Goal: Information Seeking & Learning: Learn about a topic

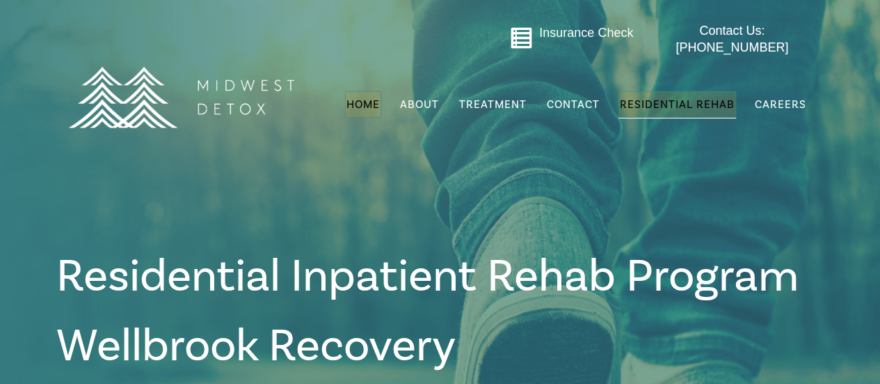
click at [363, 91] on link "Home" at bounding box center [363, 104] width 36 height 26
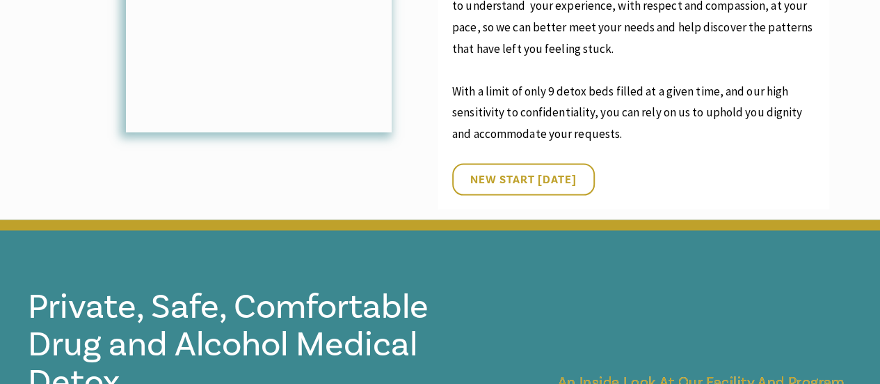
scroll to position [1389, 0]
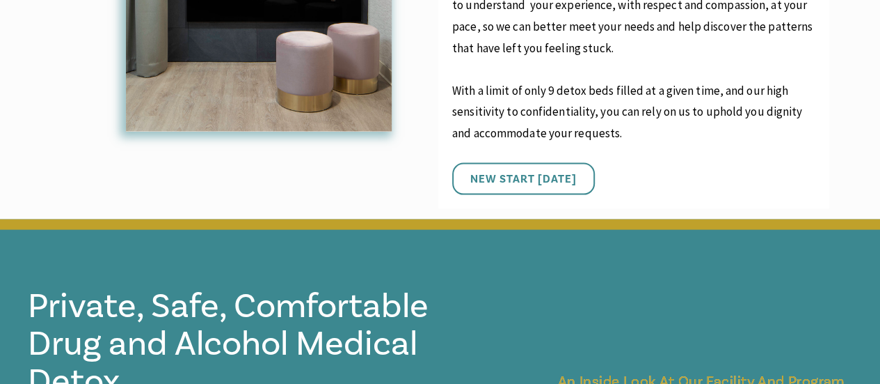
click at [528, 172] on span "New Start Today" at bounding box center [524, 179] width 106 height 14
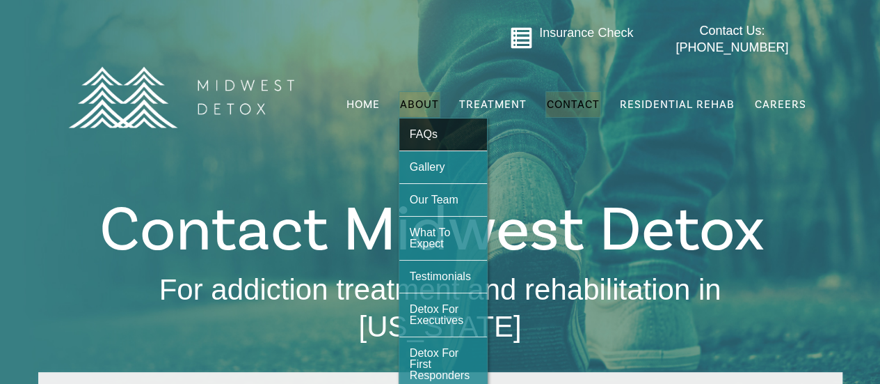
click at [429, 128] on span "FAQs" at bounding box center [424, 134] width 28 height 12
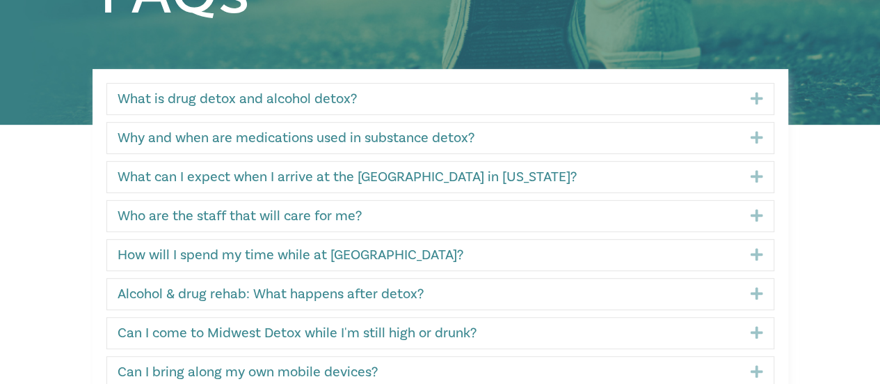
scroll to position [305, 0]
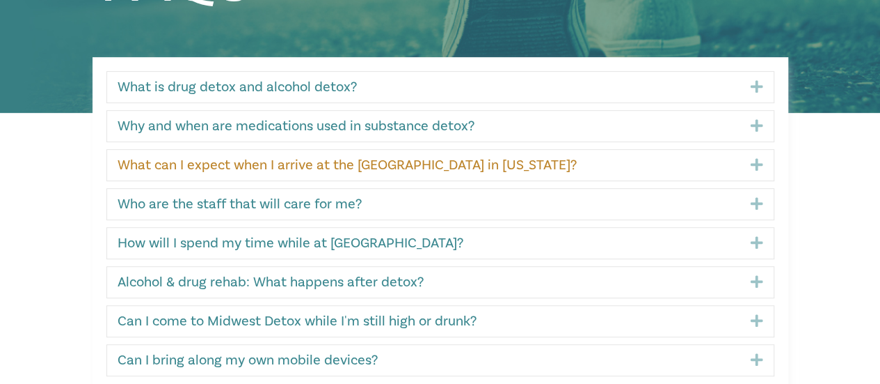
click at [437, 162] on link "What can I expect when I arrive at the detox center in Wisconsin?" at bounding box center [424, 165] width 612 height 17
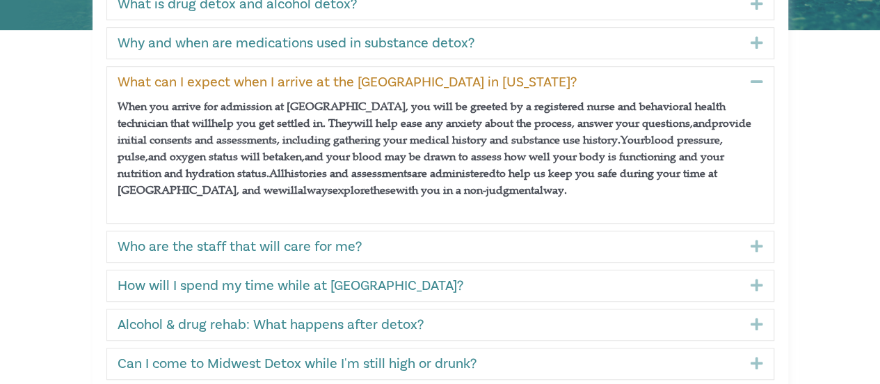
scroll to position [388, 0]
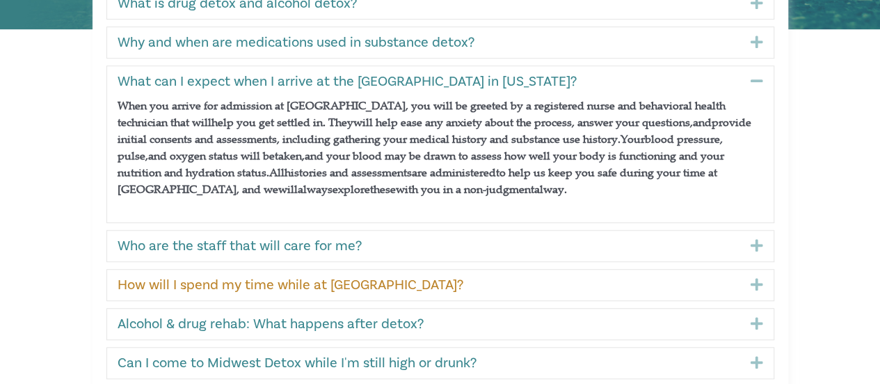
click at [340, 280] on link "How will I spend my time while at Midwest Detox?" at bounding box center [424, 284] width 612 height 17
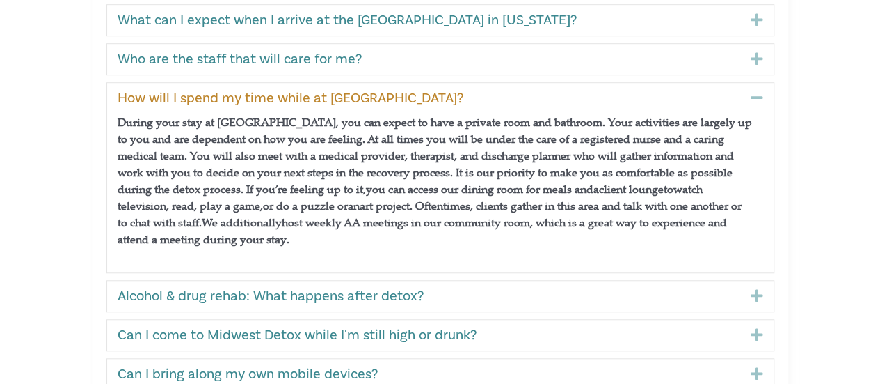
scroll to position [450, 0]
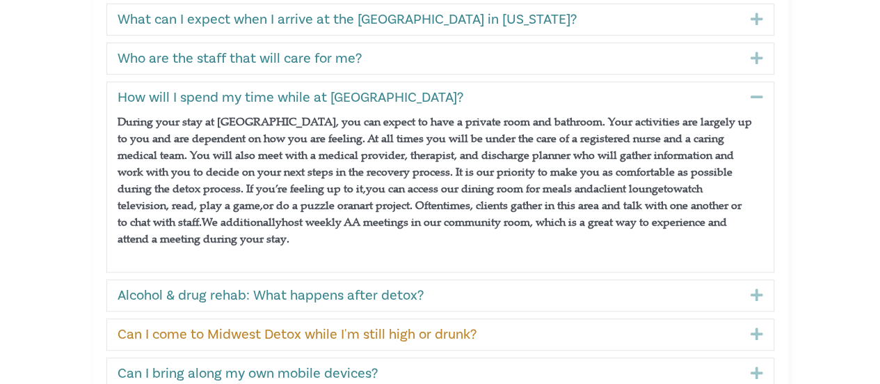
click at [355, 335] on link "Can I come to Midwest Detox while I'm still high or drunk?" at bounding box center [424, 334] width 612 height 17
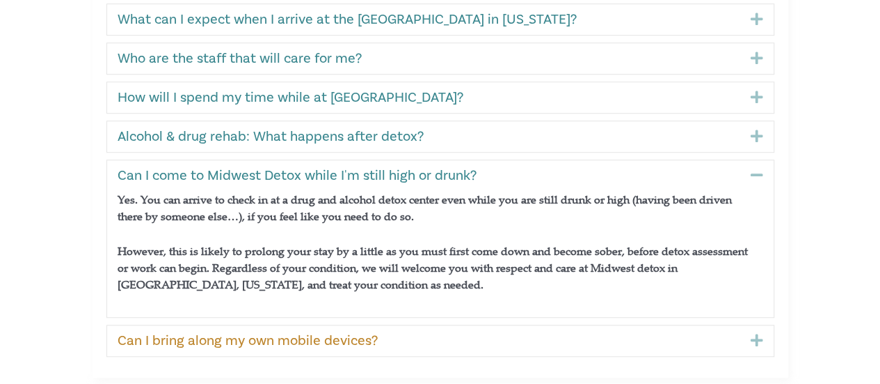
click at [355, 335] on link "Can I bring along my own mobile devices?" at bounding box center [424, 340] width 612 height 17
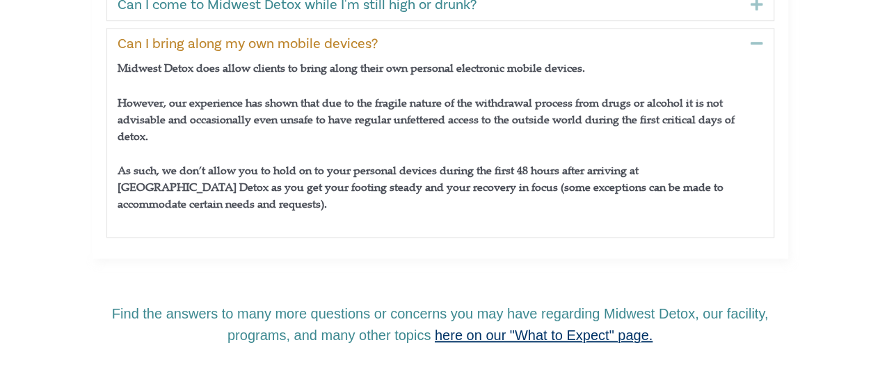
scroll to position [621, 0]
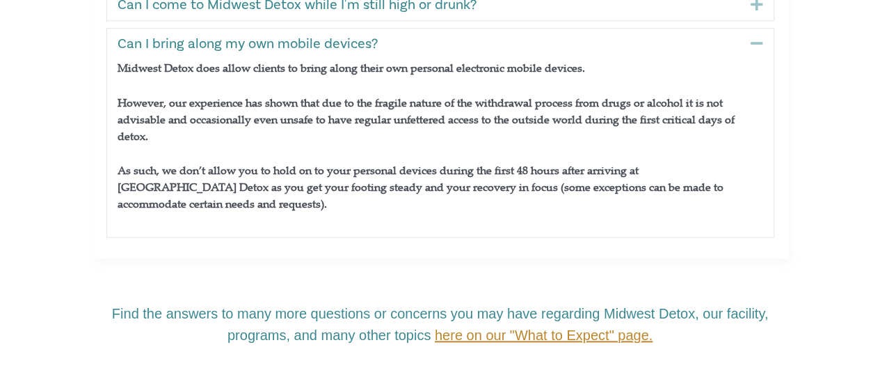
click at [452, 327] on span "here on our "What to Expect" page." at bounding box center [544, 334] width 218 height 15
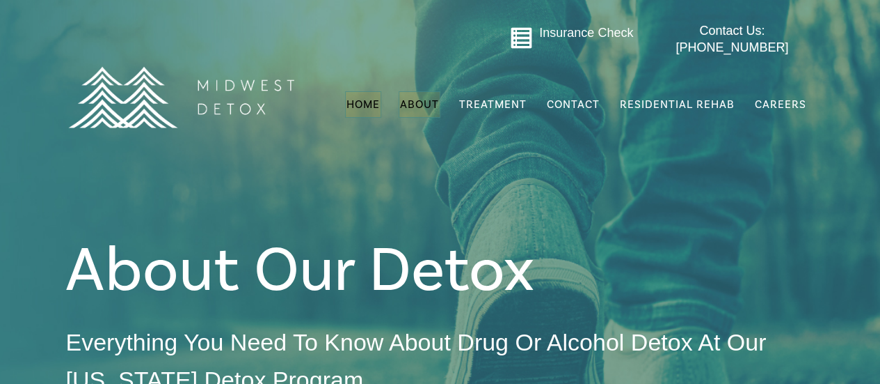
click at [370, 97] on span "Home" at bounding box center [363, 104] width 33 height 14
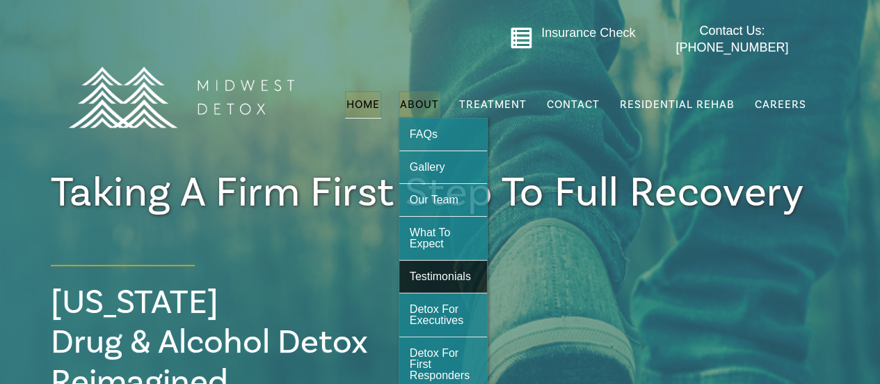
click at [446, 271] on span "Testimonials" at bounding box center [440, 276] width 61 height 12
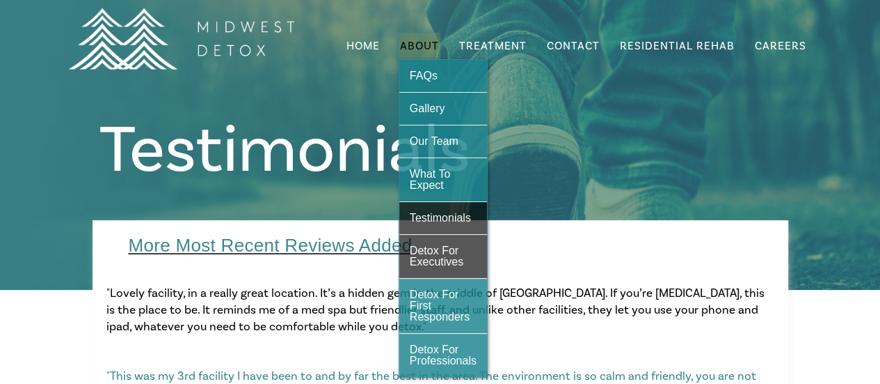
scroll to position [59, 0]
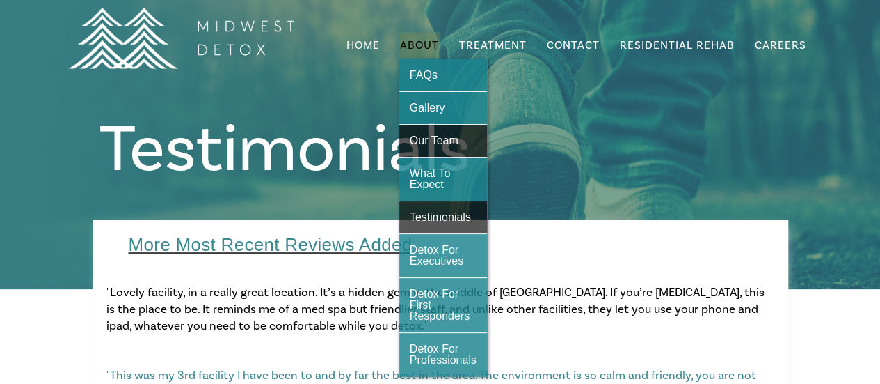
click at [437, 134] on span "Our Team" at bounding box center [434, 140] width 49 height 12
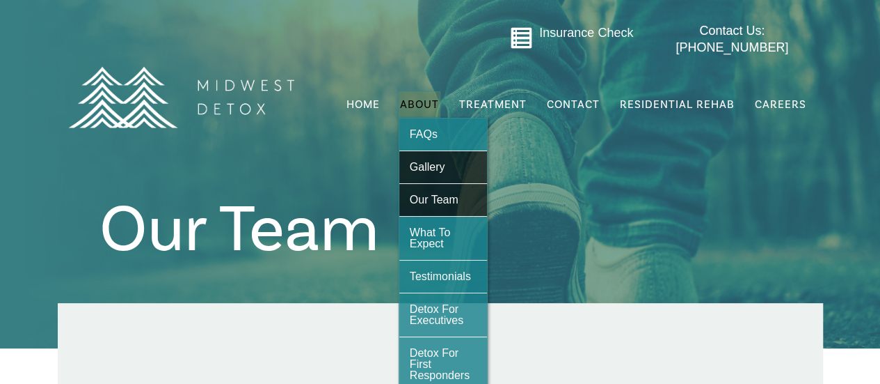
click at [437, 161] on span "Gallery" at bounding box center [427, 167] width 35 height 12
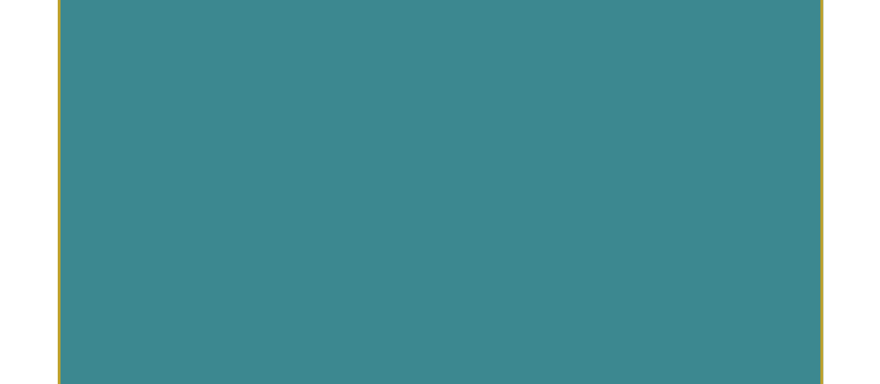
scroll to position [1432, 0]
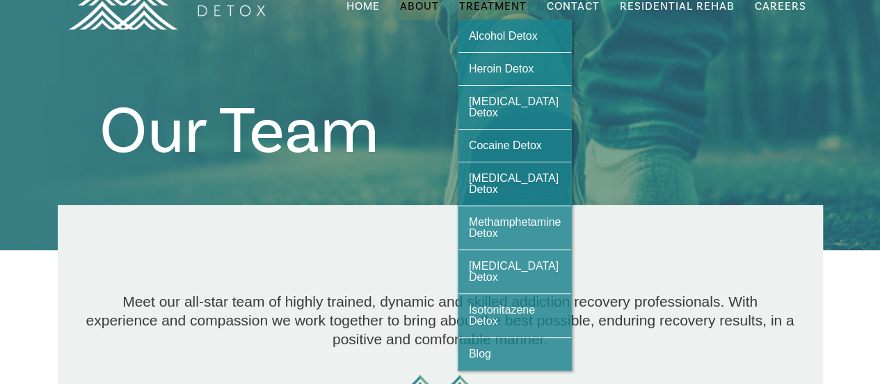
scroll to position [99, 0]
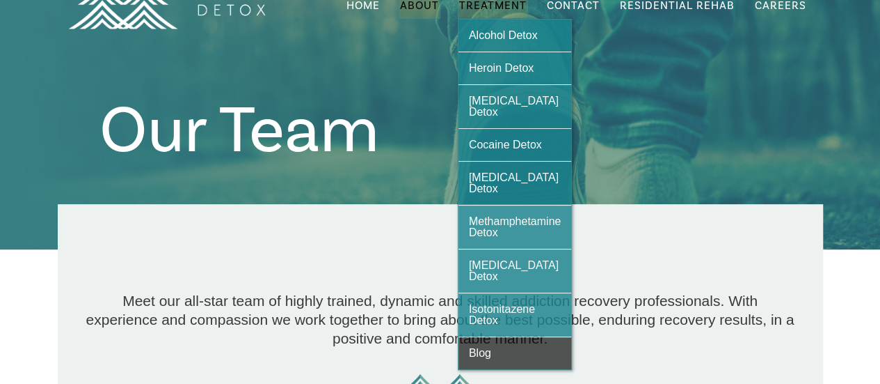
click at [479, 347] on span "Blog" at bounding box center [480, 353] width 22 height 12
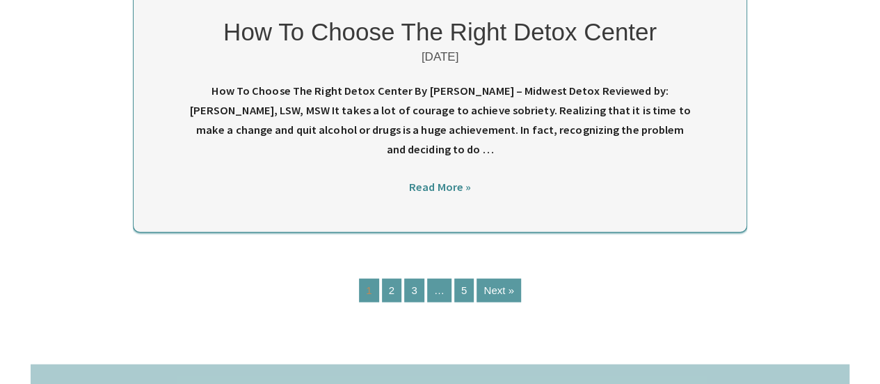
scroll to position [1578, 0]
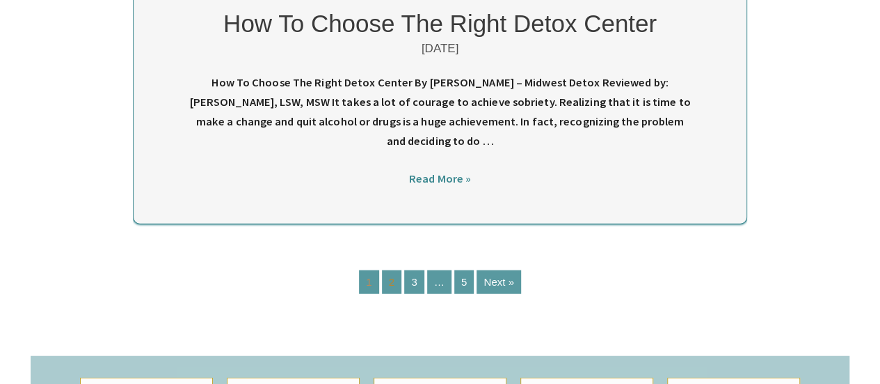
click at [395, 270] on link "2" at bounding box center [391, 282] width 19 height 24
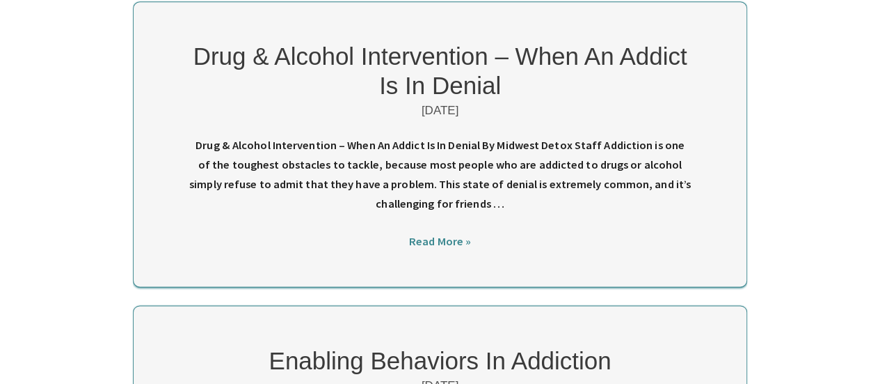
scroll to position [960, 0]
